Goal: Task Accomplishment & Management: Complete application form

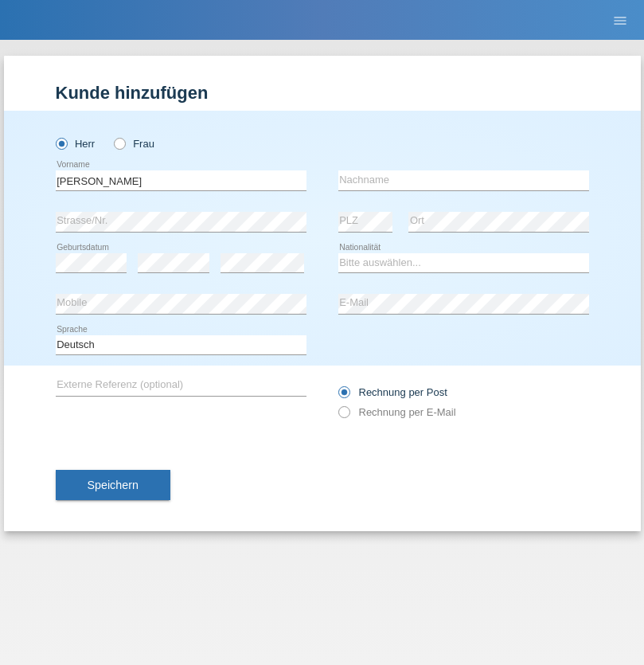
type input "Jörg"
click at [464, 180] on input "text" at bounding box center [463, 180] width 251 height 20
type input "Traksel"
select select "DE"
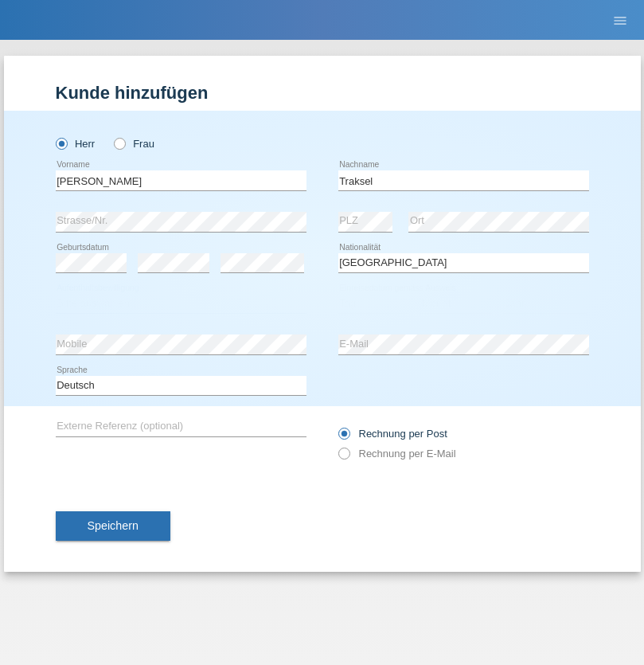
select select "C"
select select "01"
select select "07"
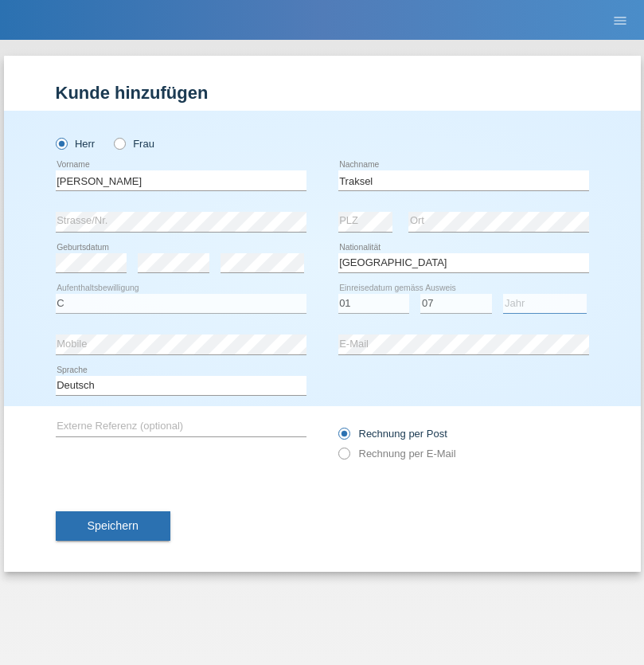
select select "2008"
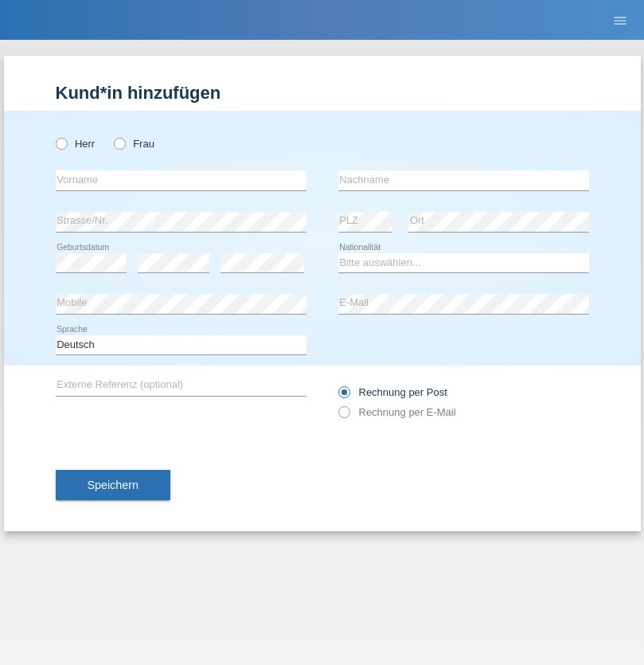
radio input "true"
click at [181, 180] on input "text" at bounding box center [181, 180] width 251 height 20
type input "Franziska"
click at [464, 180] on input "text" at bounding box center [463, 180] width 251 height 20
type input "Starke"
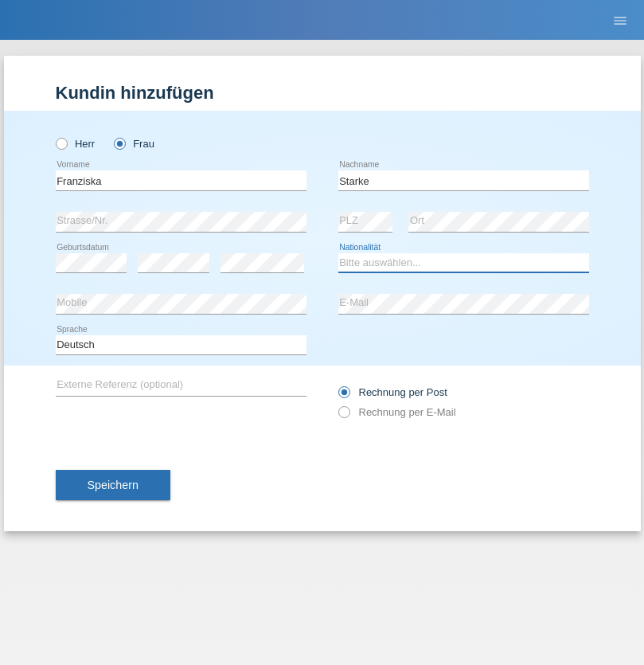
select select "DE"
select select "C"
select select "01"
select select "03"
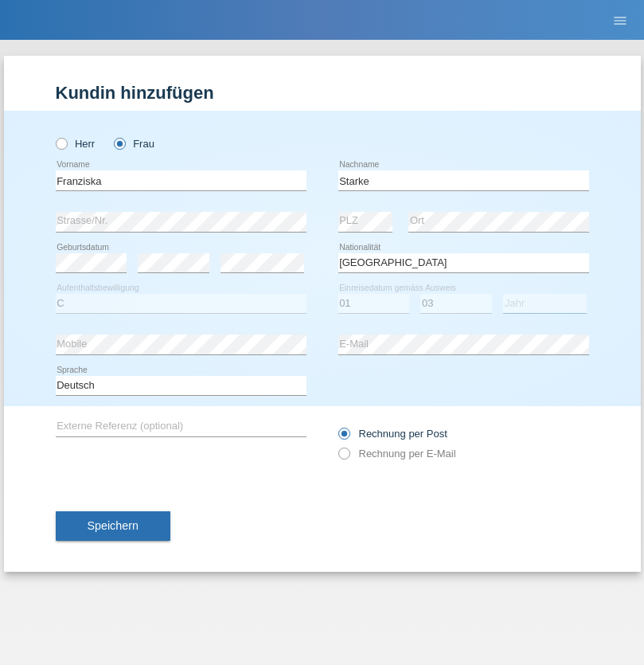
select select "1985"
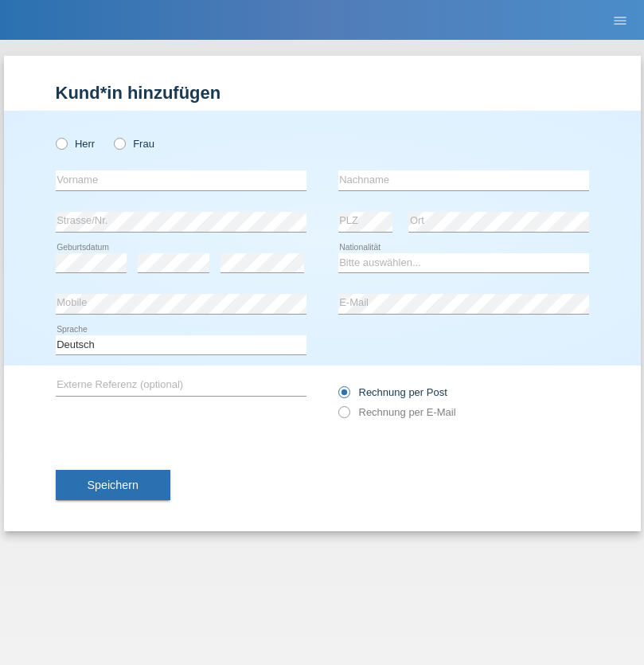
radio input "true"
click at [181, 180] on input "text" at bounding box center [181, 180] width 251 height 20
type input "[DEMOGRAPHIC_DATA]"
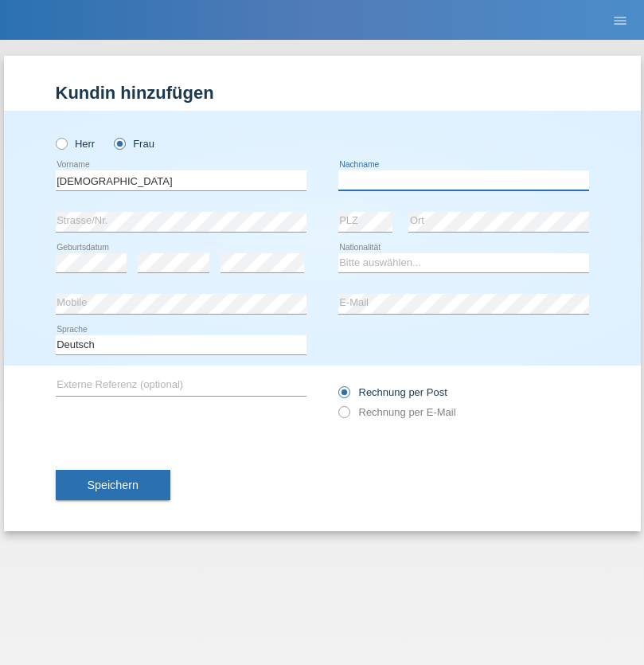
click at [464, 180] on input "text" at bounding box center [463, 180] width 251 height 20
type input "Cimbaljević"
select select "HR"
select select "C"
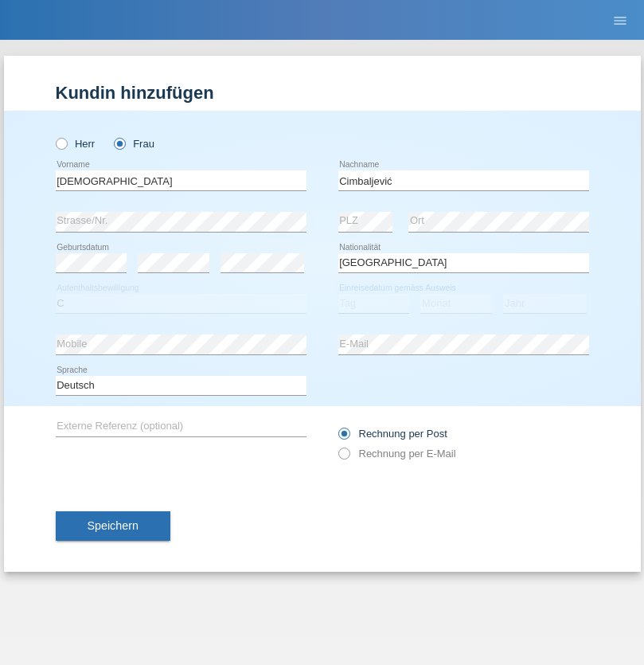
select select "12"
select select "08"
select select "2021"
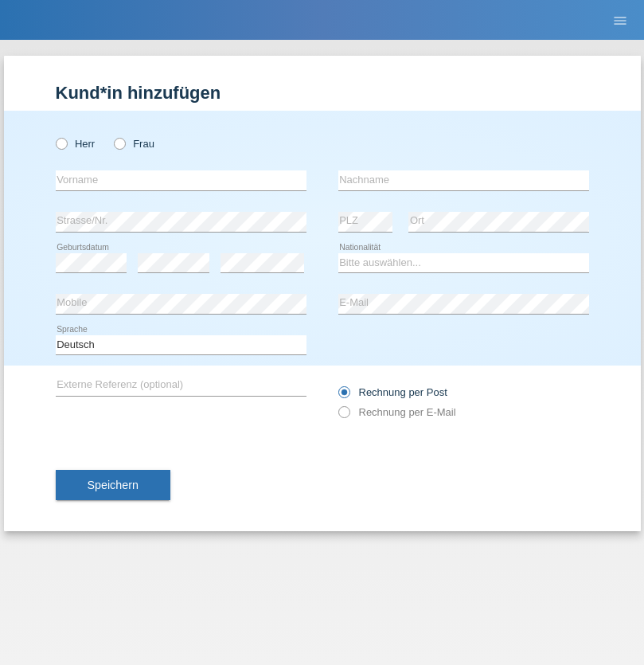
radio input "true"
click at [181, 180] on input "text" at bounding box center [181, 180] width 251 height 20
type input "Batsche"
click at [464, 180] on input "text" at bounding box center [463, 180] width 251 height 20
type input "Arifoska"
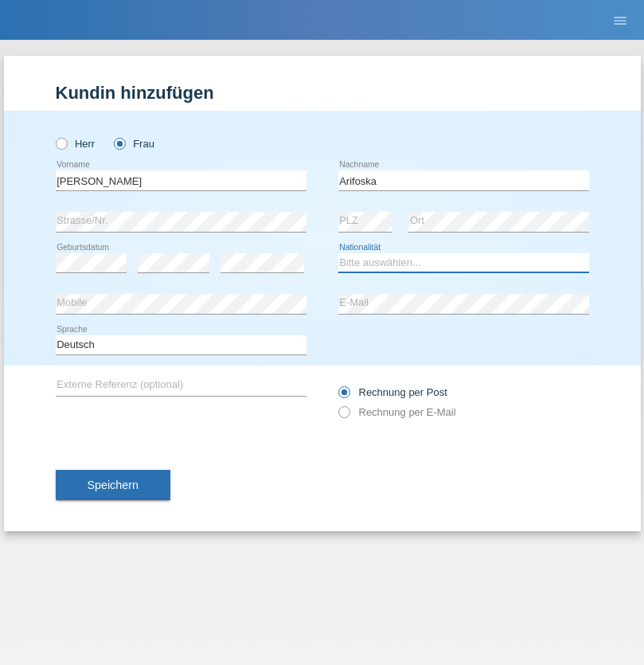
select select "CH"
radio input "true"
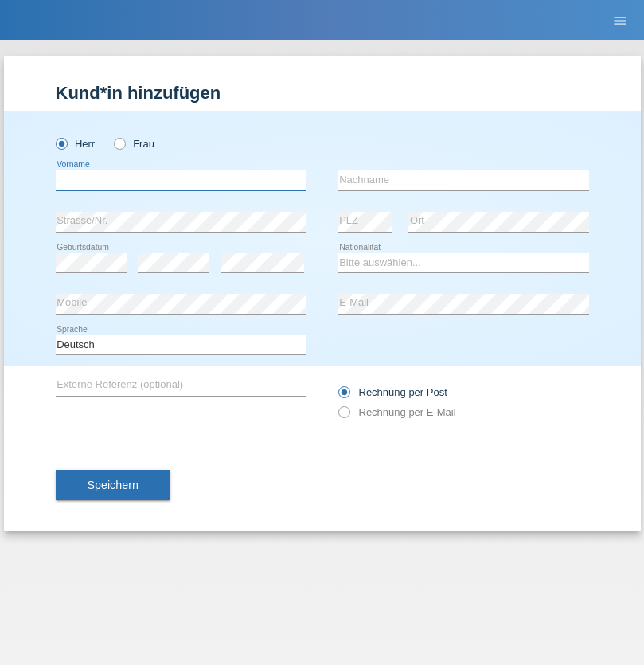
click at [181, 180] on input "text" at bounding box center [181, 180] width 251 height 20
type input "Emre"
click at [464, 180] on input "text" at bounding box center [463, 180] width 251 height 20
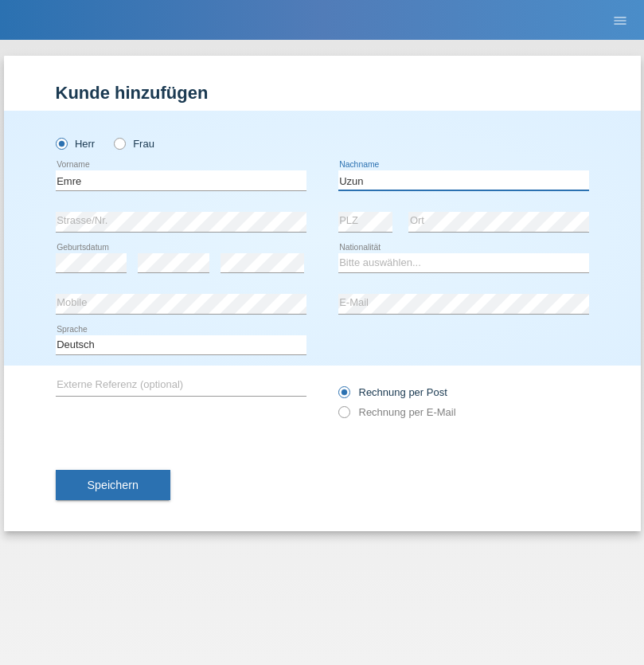
type input "Uzun"
select select "CH"
